Goal: Communication & Community: Answer question/provide support

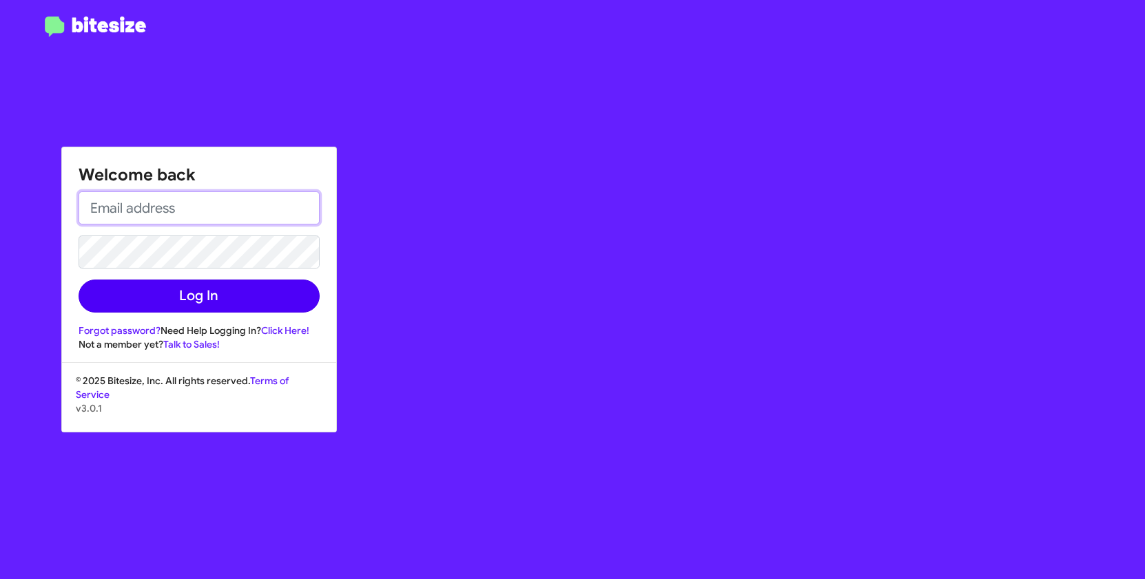
type input "[EMAIL_ADDRESS][DOMAIN_NAME]"
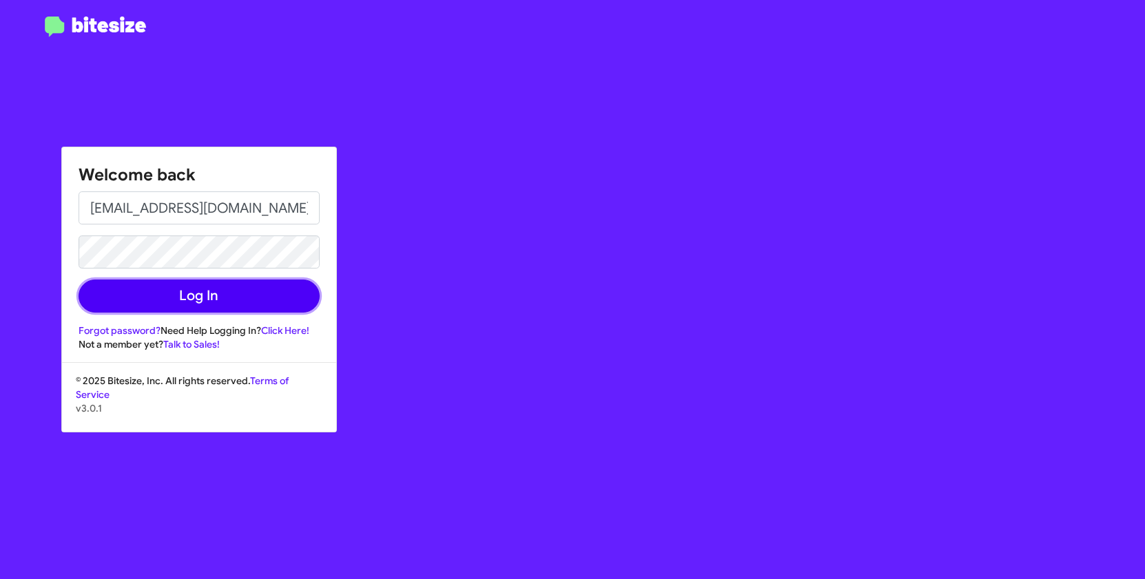
click at [214, 293] on button "Log In" at bounding box center [199, 296] width 241 height 33
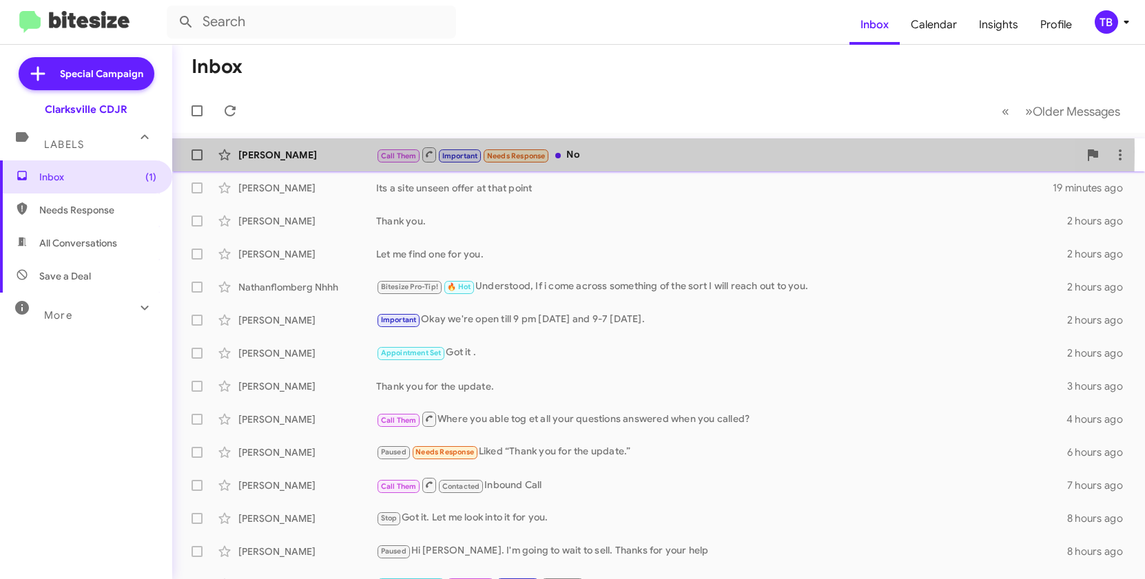
click at [319, 152] on div "[PERSON_NAME]" at bounding box center [307, 155] width 138 height 14
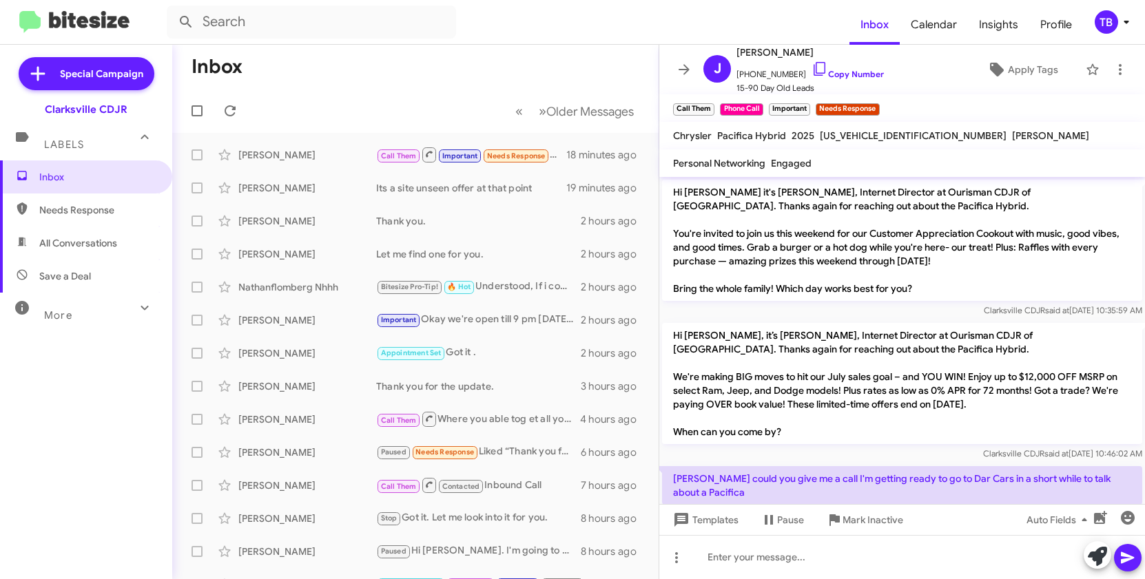
click at [493, 87] on mat-toolbar-row "Inbox" at bounding box center [415, 67] width 486 height 44
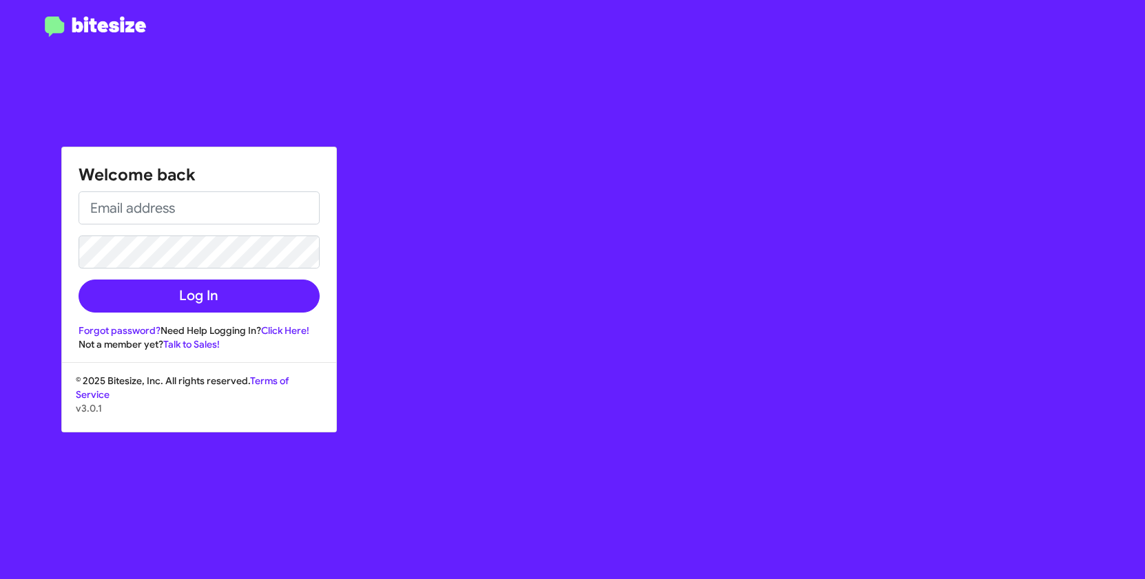
type input "[EMAIL_ADDRESS][DOMAIN_NAME]"
